Goal: Check status: Check status

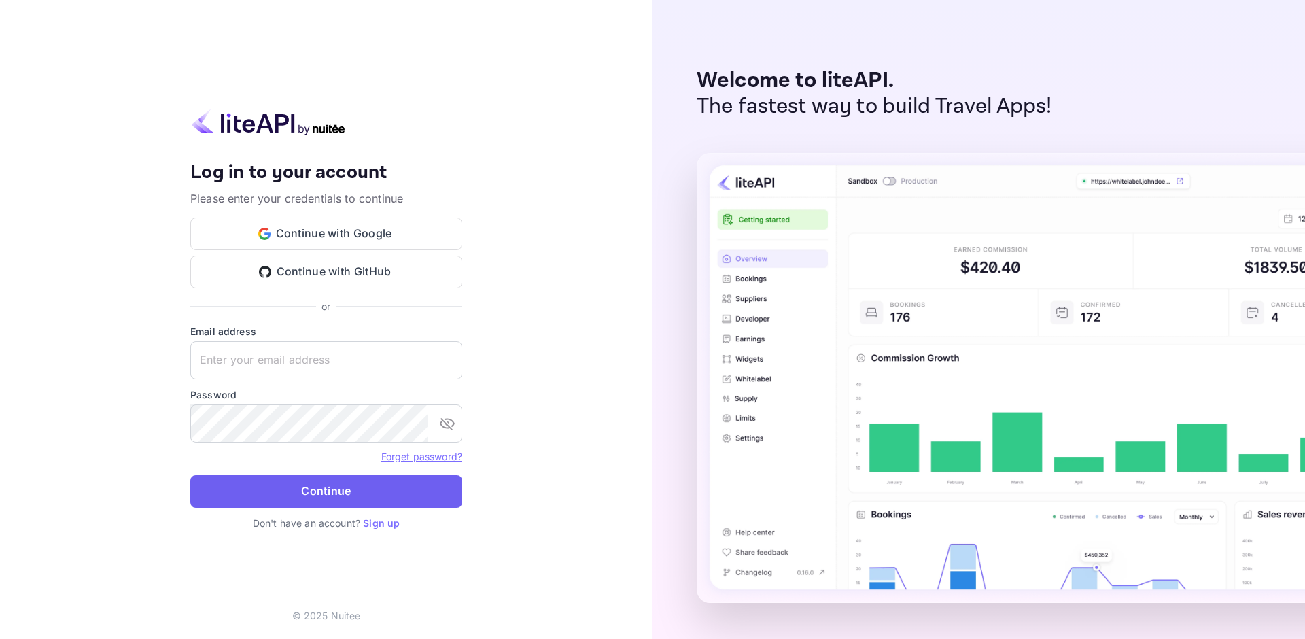
type input "adminpassword_support@yandex-team.ru"
click at [324, 487] on button "Continue" at bounding box center [326, 491] width 272 height 33
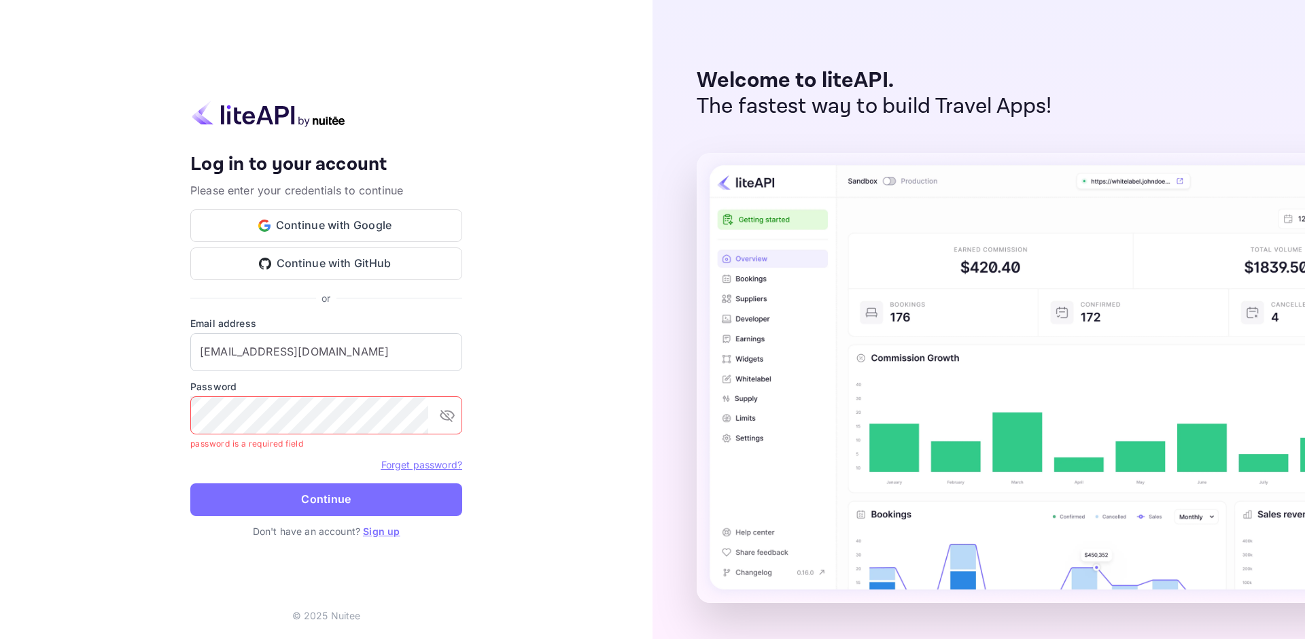
click at [190, 483] on button "Continue" at bounding box center [326, 499] width 272 height 33
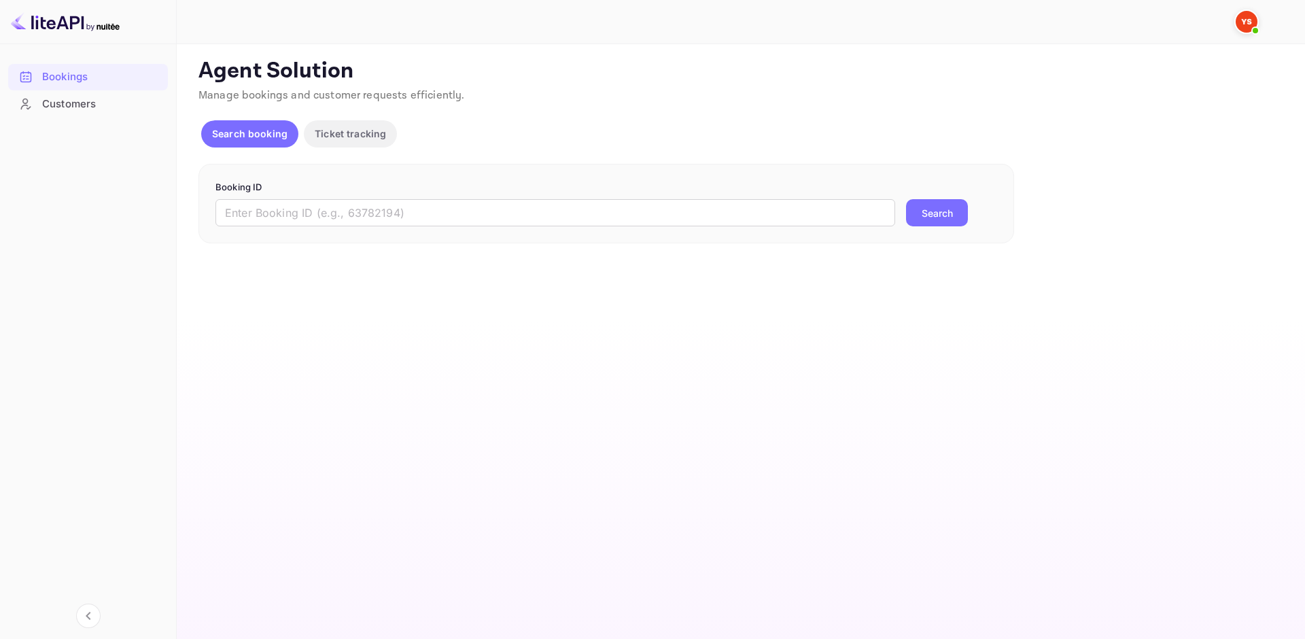
click at [308, 227] on div "Booking ID ​ Search" at bounding box center [606, 204] width 816 height 80
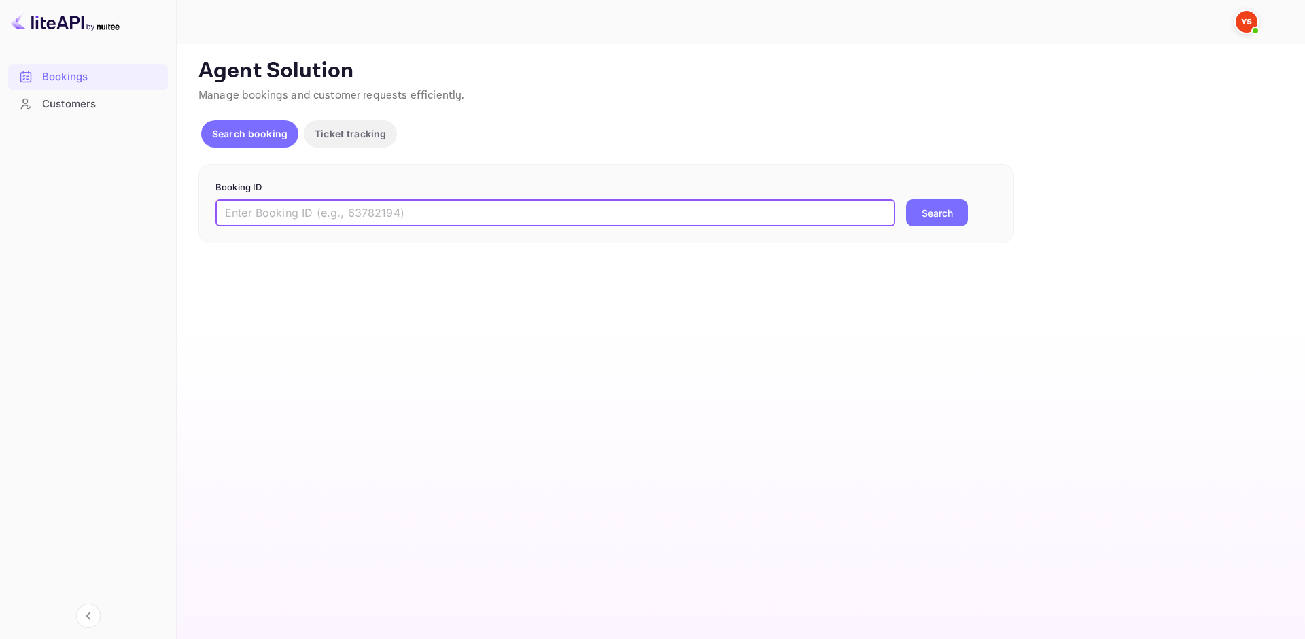
click at [316, 210] on input "text" at bounding box center [555, 212] width 680 height 27
paste input "9810332"
type input "9810332"
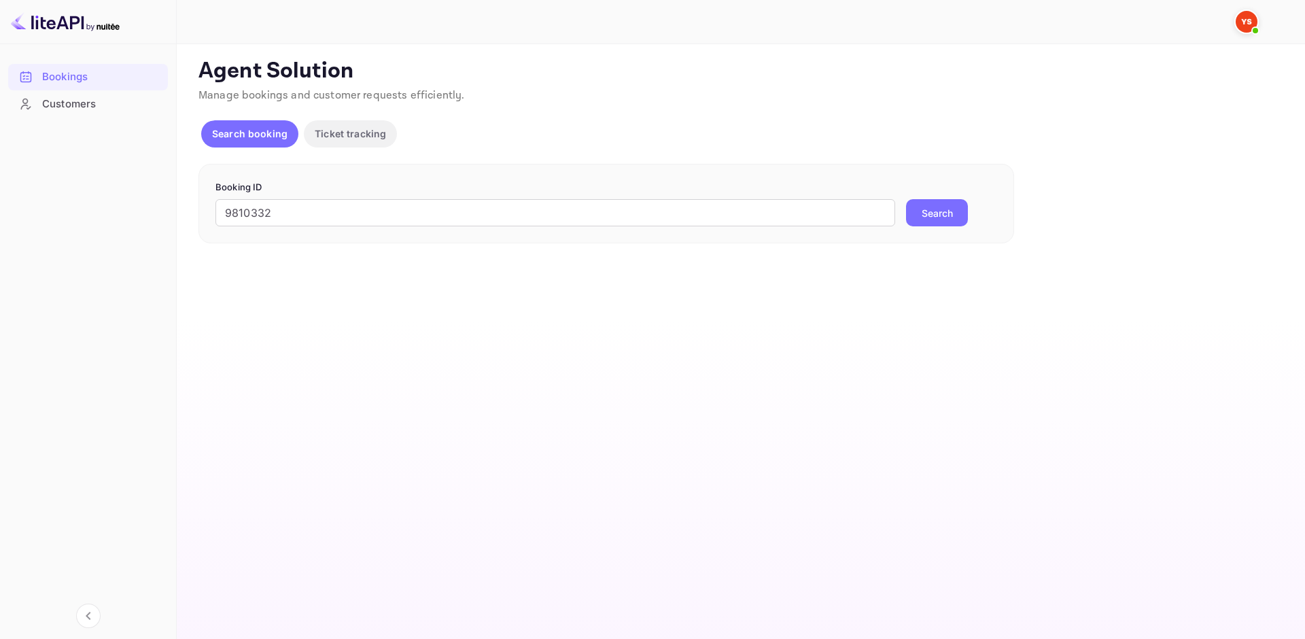
click at [918, 220] on button "Search" at bounding box center [937, 212] width 62 height 27
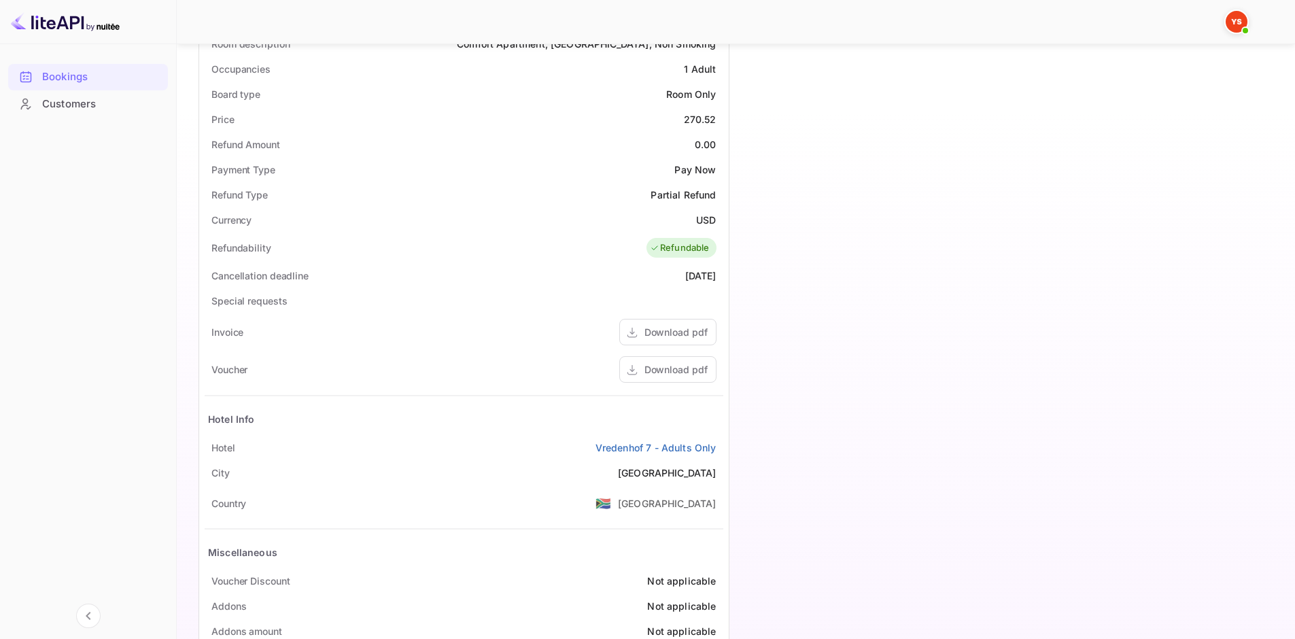
scroll to position [456, 0]
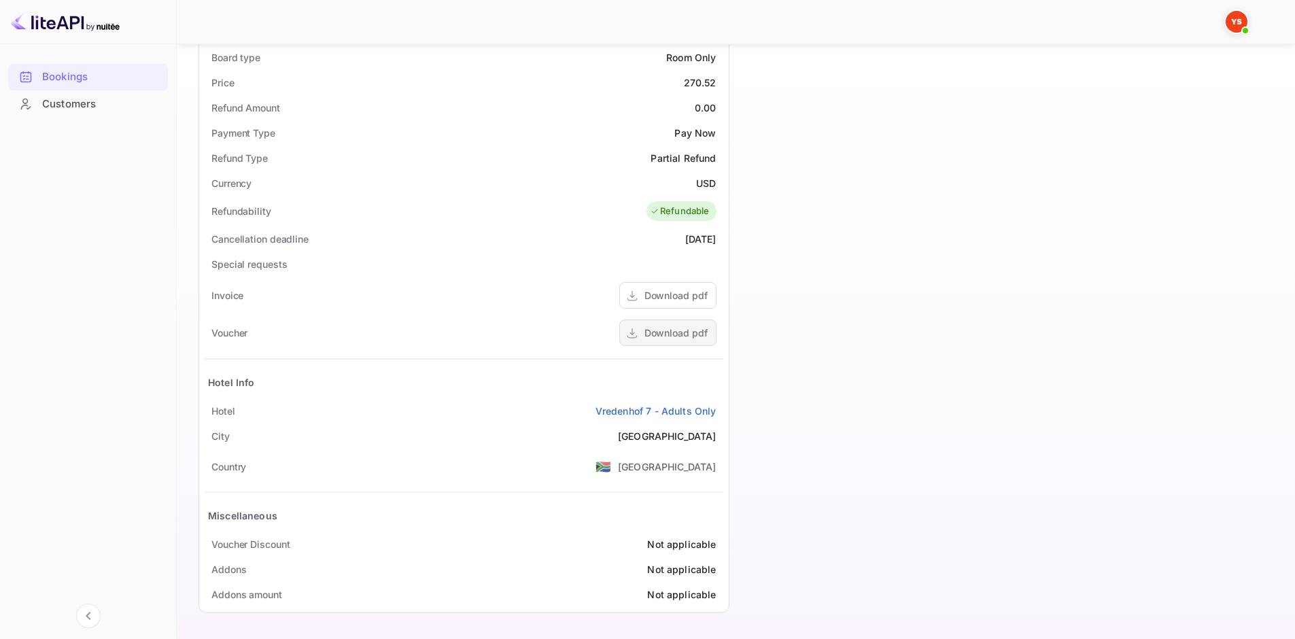
click at [684, 331] on div "Download pdf" at bounding box center [675, 333] width 63 height 14
